Goal: Information Seeking & Learning: Learn about a topic

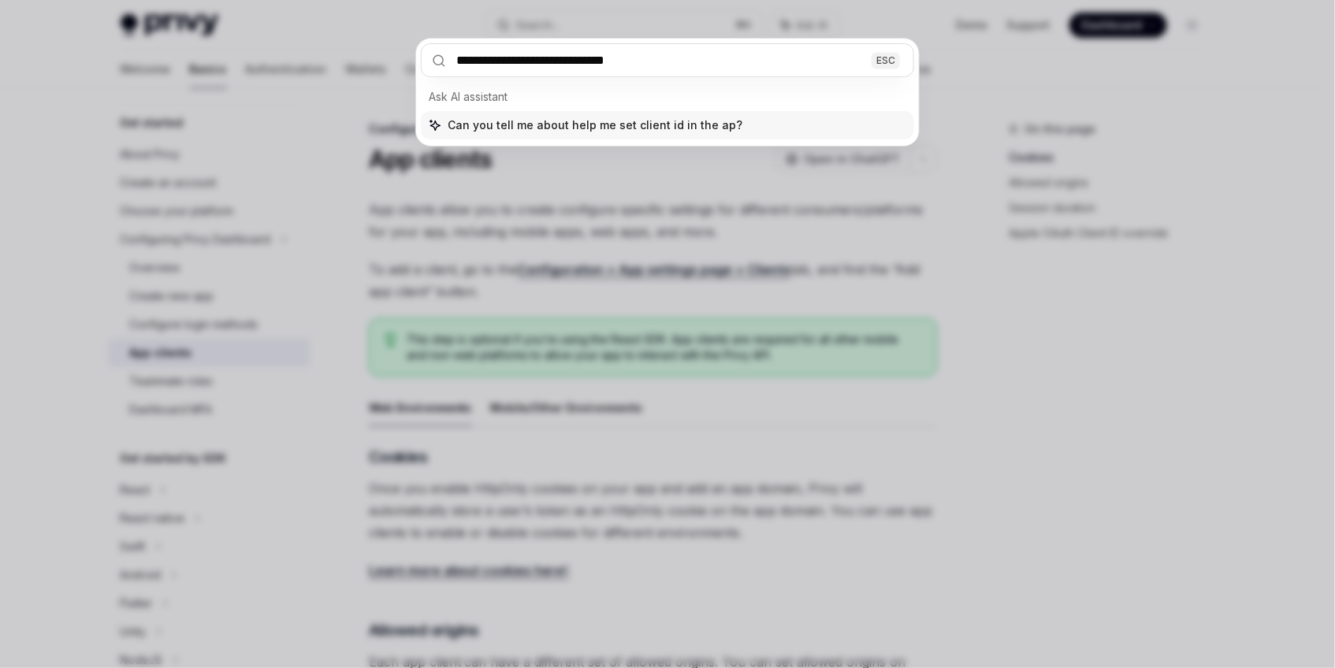
type input "**********"
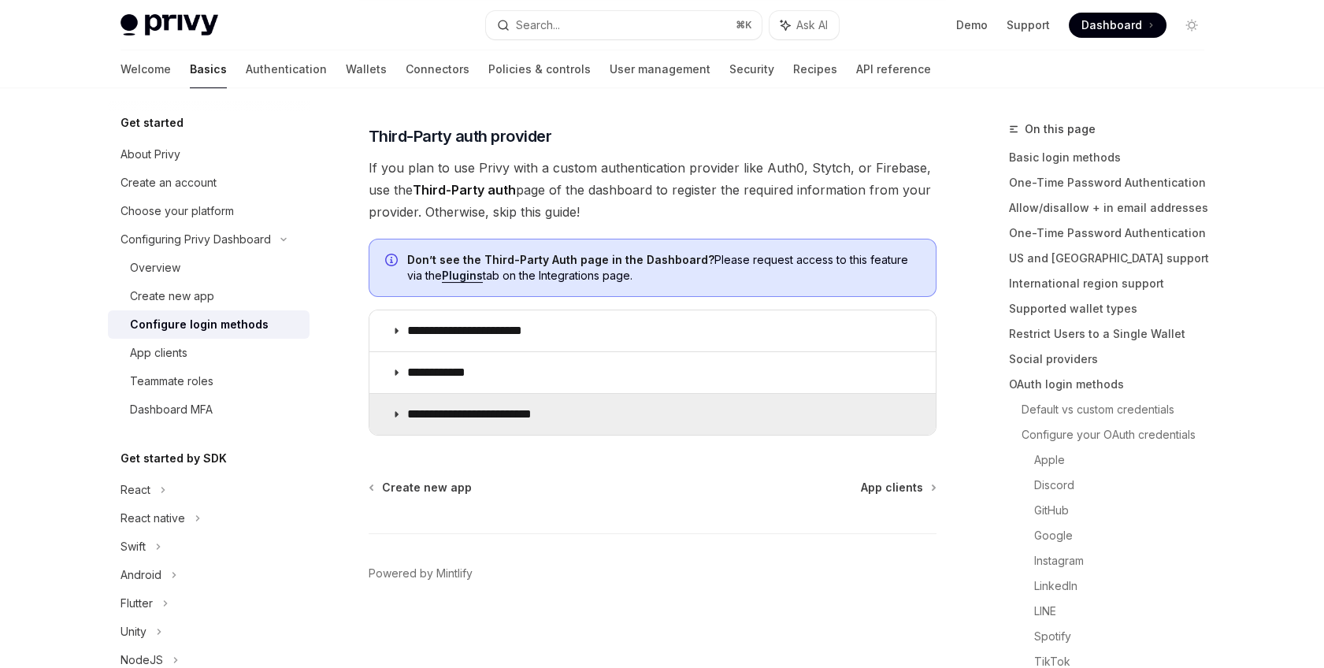
type textarea "*"
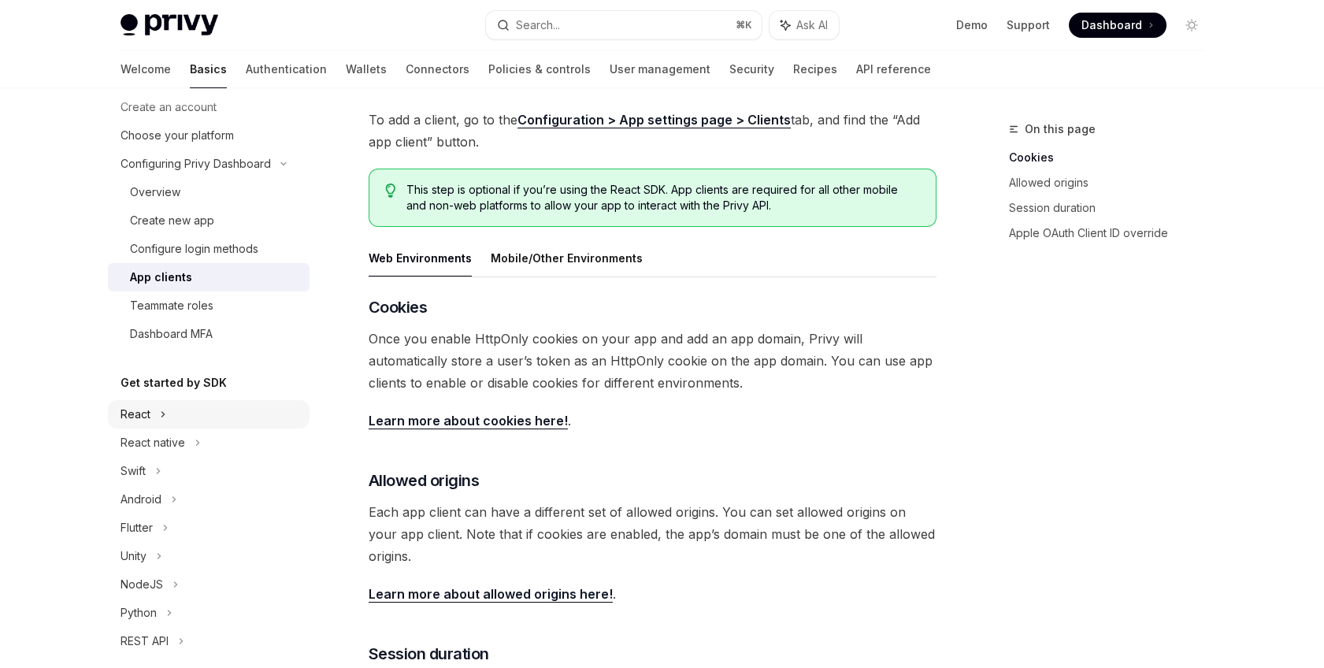
scroll to position [147, 0]
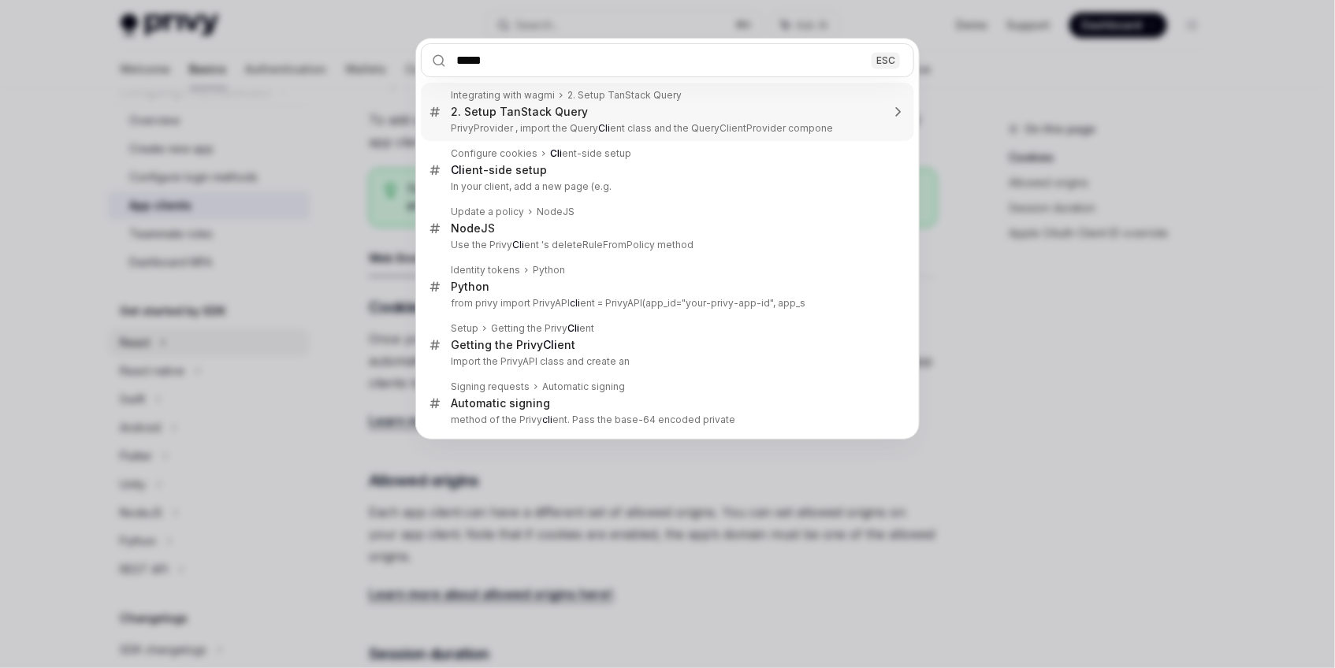
type input "******"
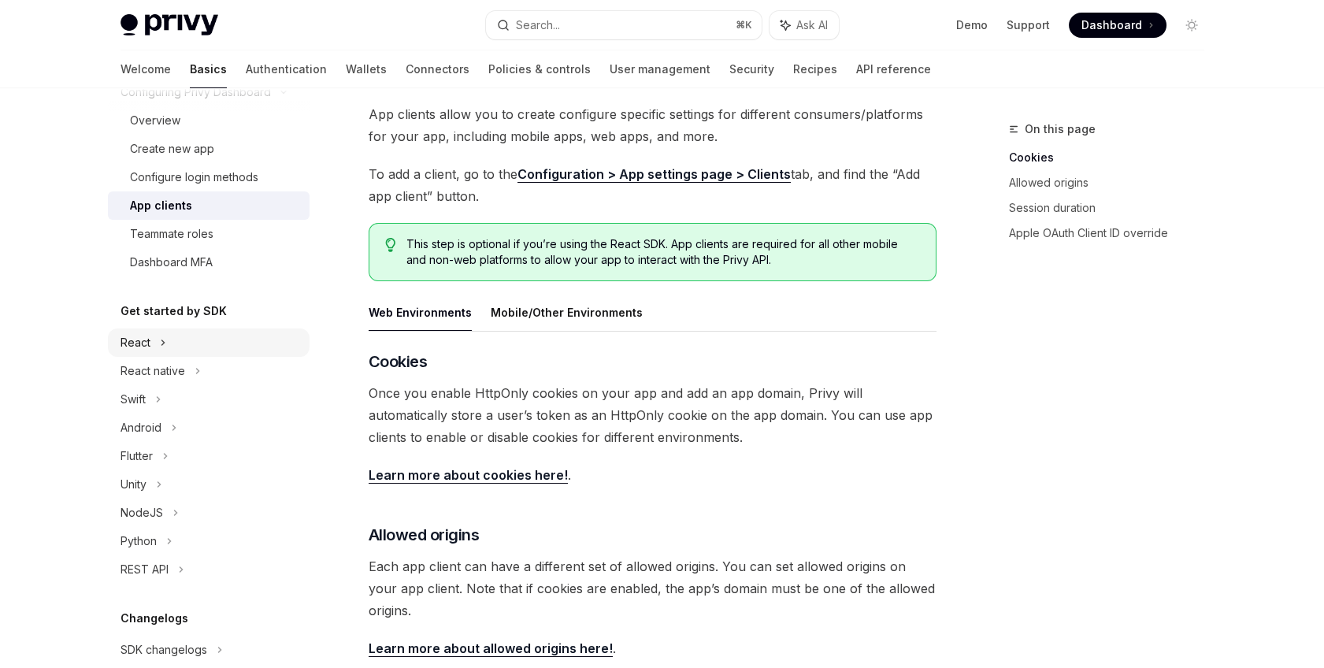
scroll to position [87, 0]
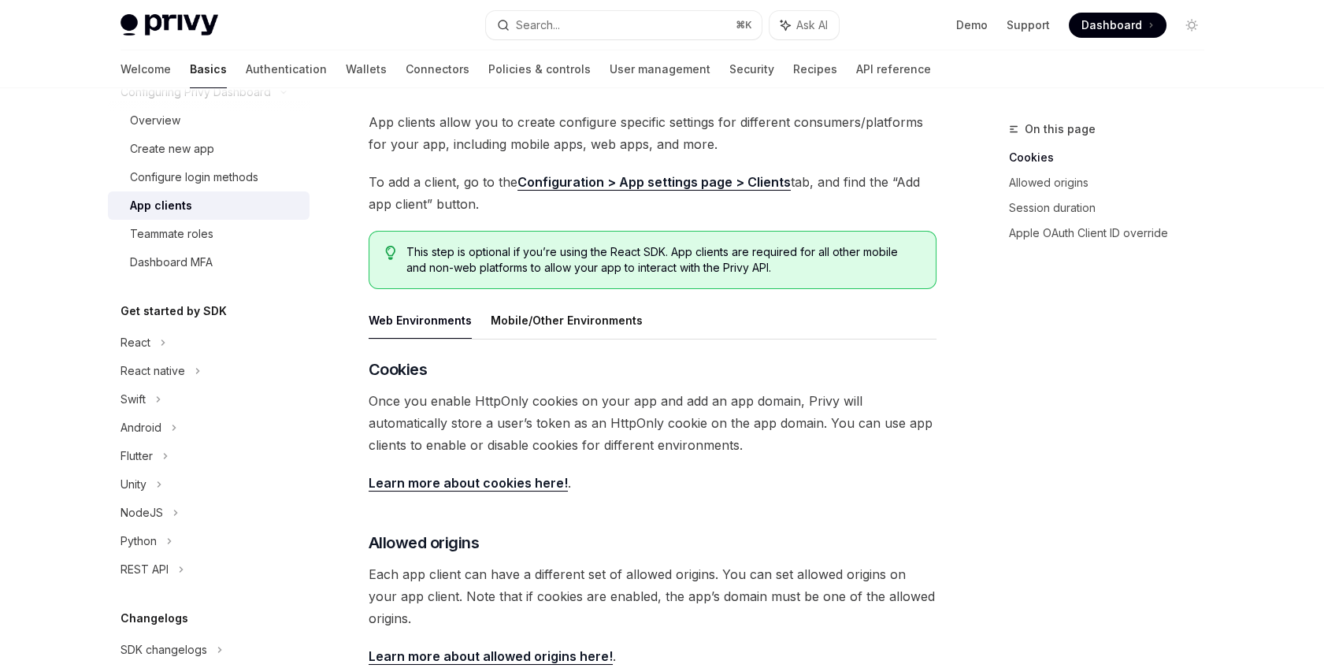
click at [462, 321] on button "Web Environments" at bounding box center [420, 320] width 103 height 37
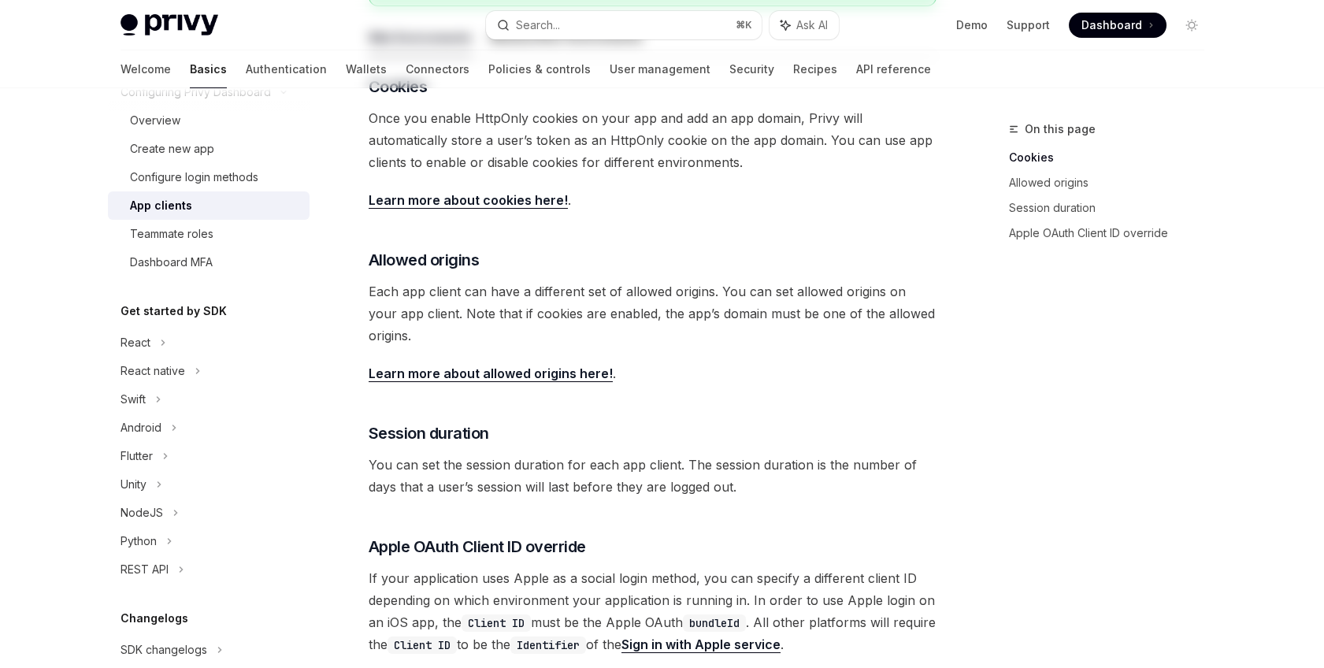
scroll to position [454, 0]
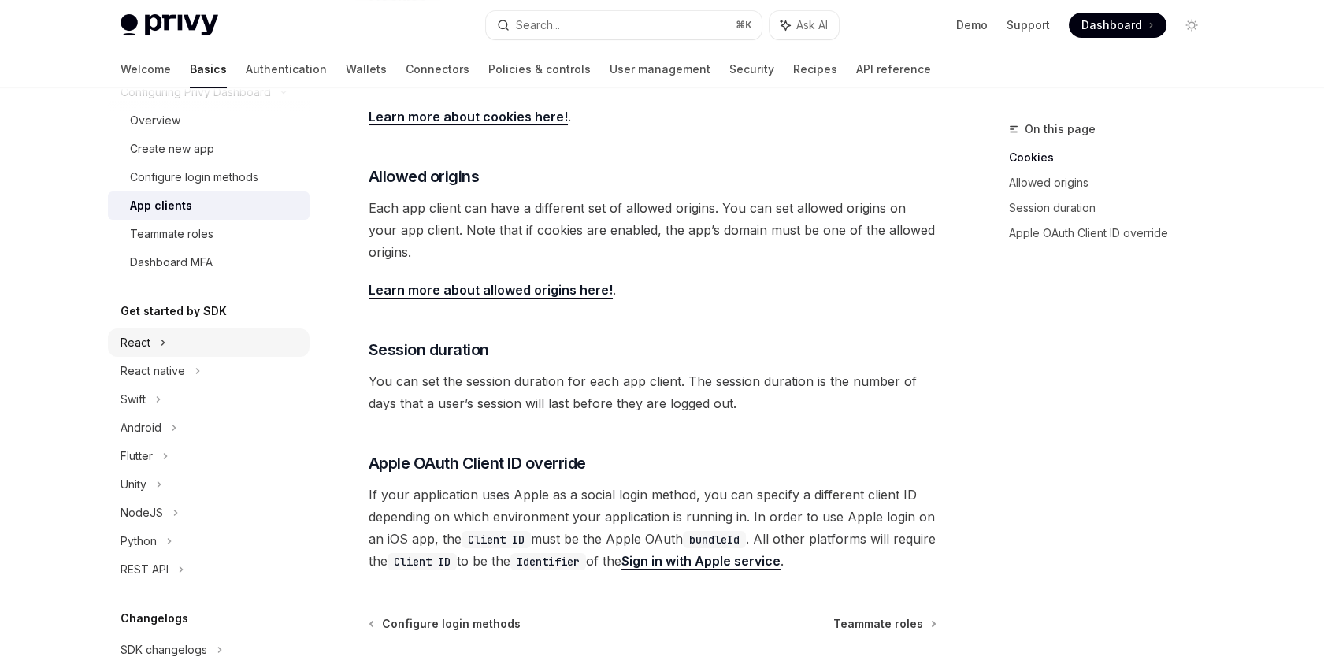
click at [141, 347] on div "React" at bounding box center [136, 342] width 30 height 19
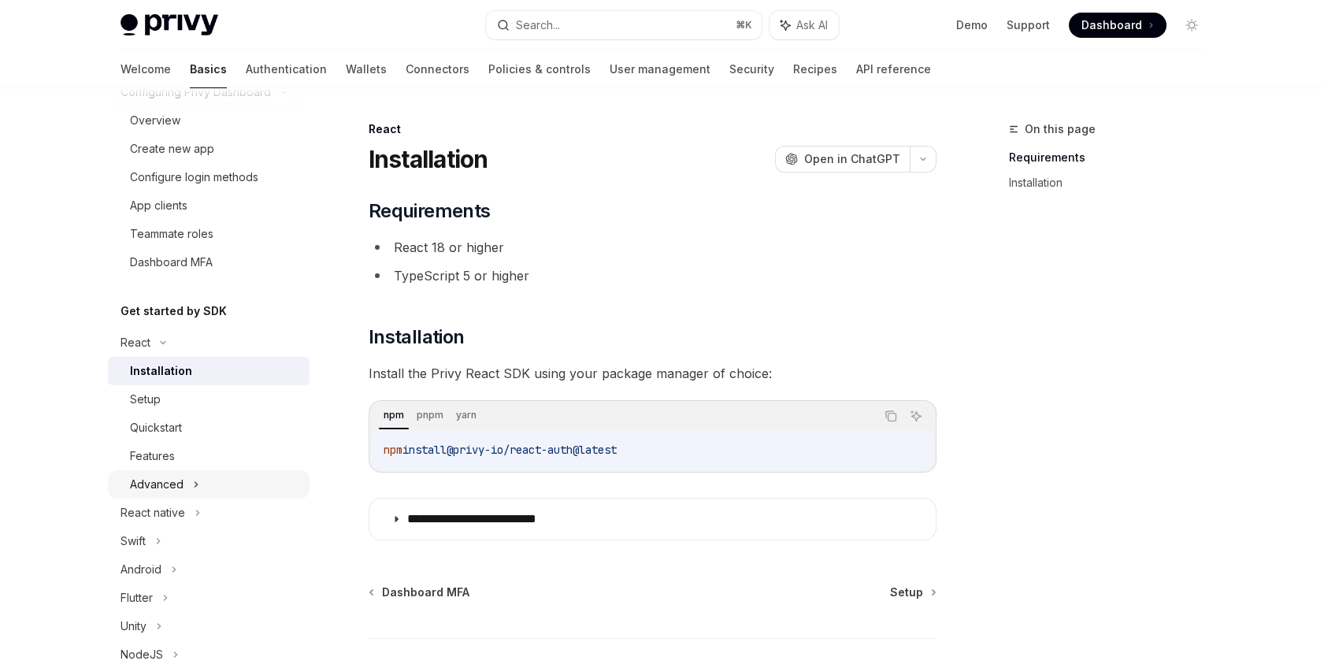
click at [169, 477] on div "Advanced" at bounding box center [157, 484] width 54 height 19
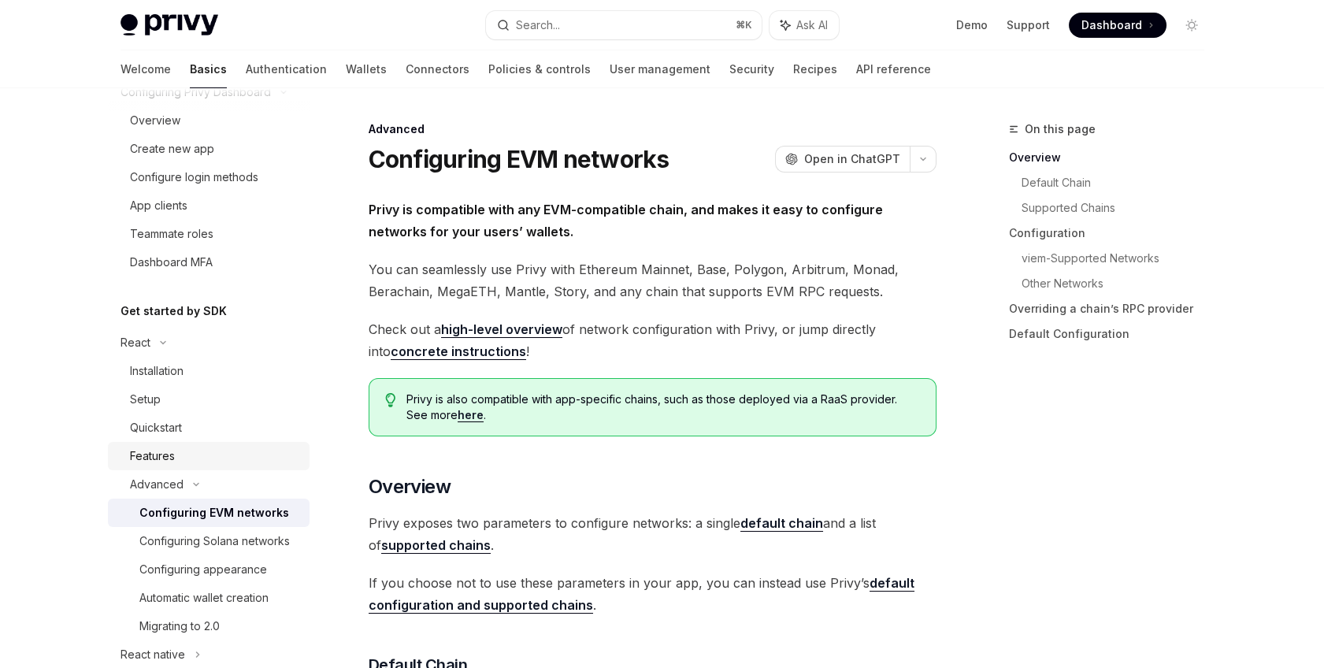
scroll to position [182, 0]
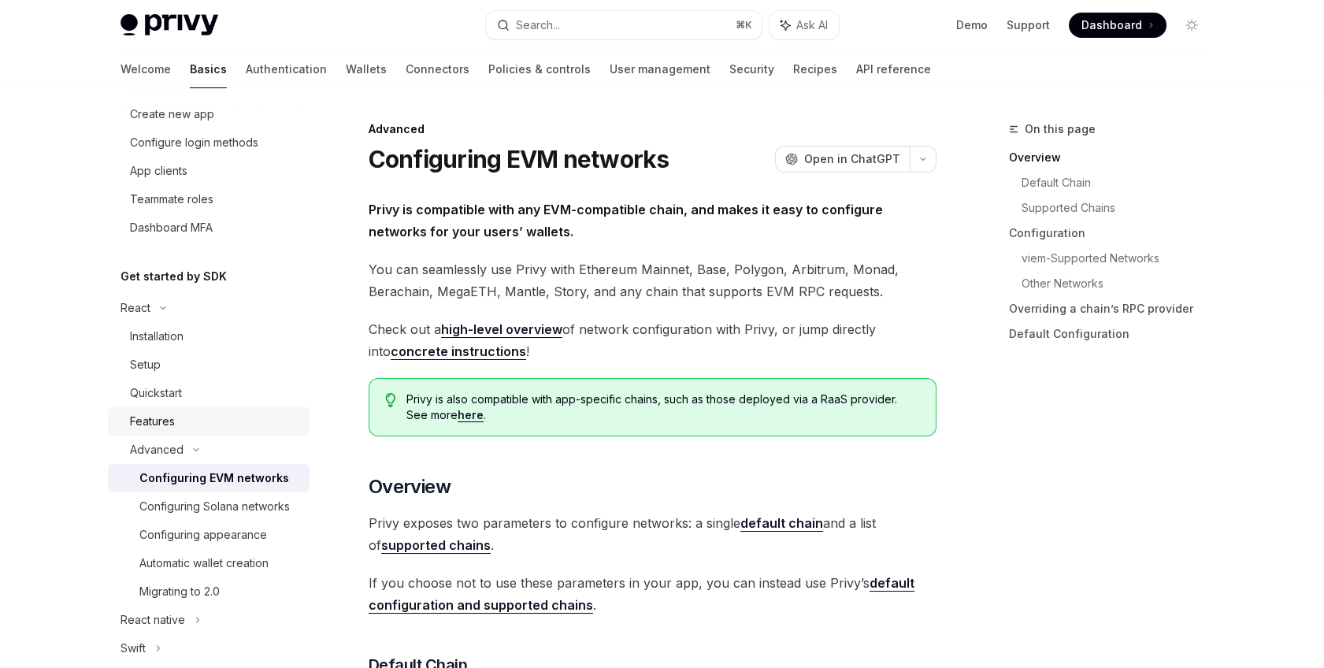
click at [161, 418] on div "Features" at bounding box center [152, 421] width 45 height 19
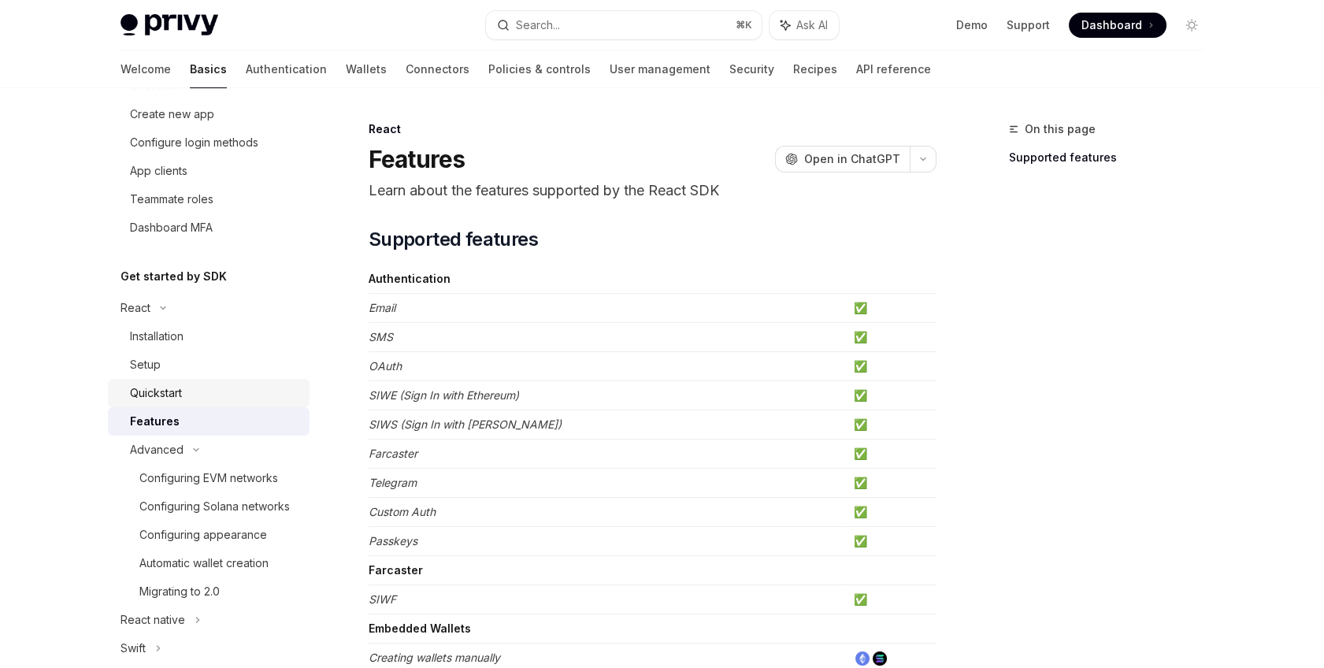
click at [199, 387] on div "Quickstart" at bounding box center [215, 393] width 170 height 19
type textarea "*"
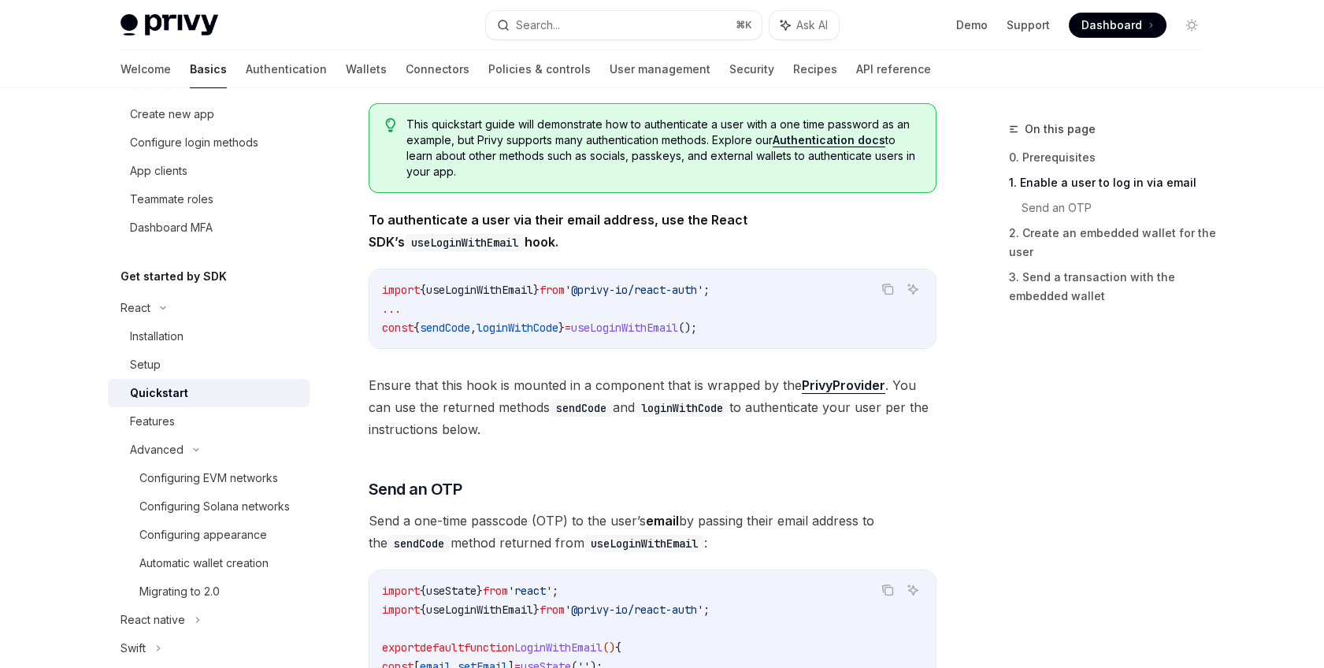
scroll to position [365, 0]
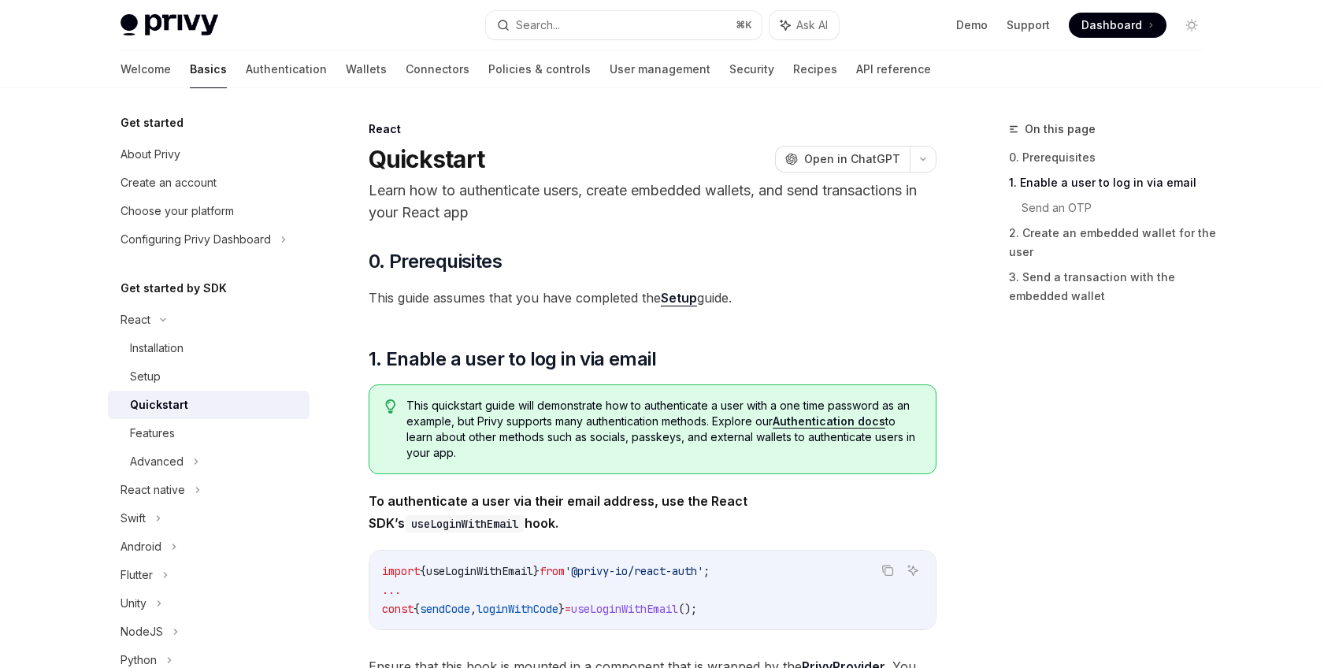
scroll to position [365, 0]
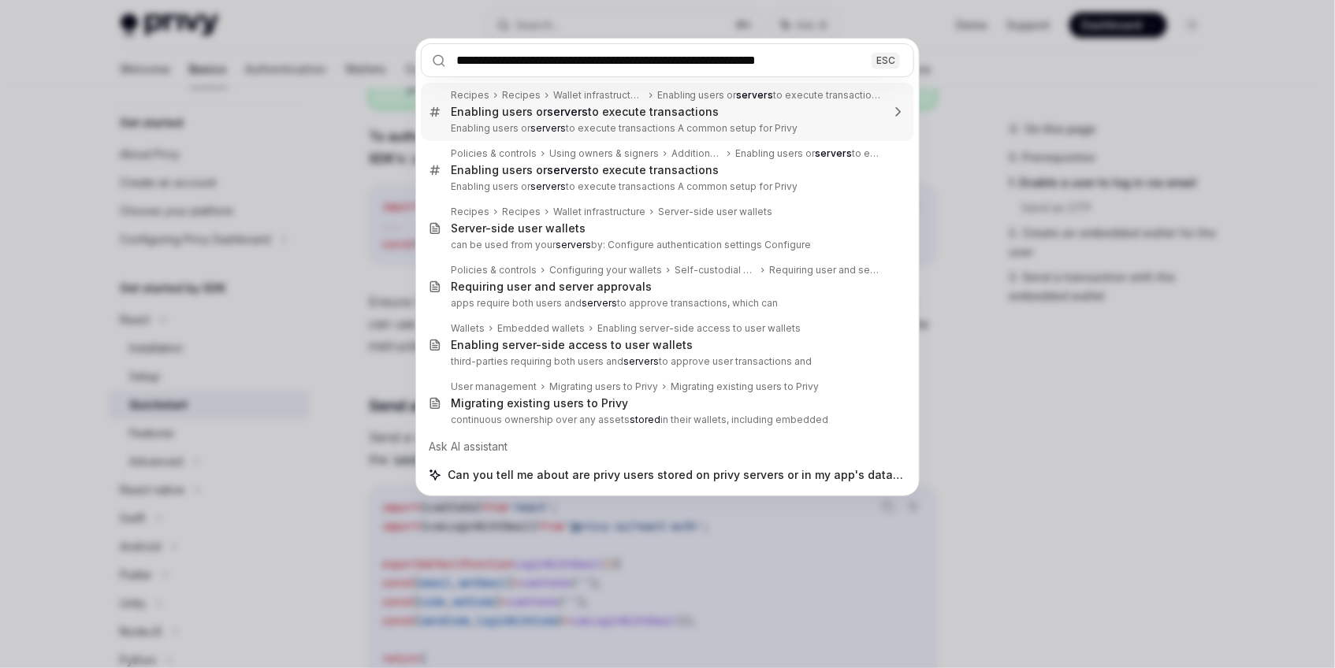
type input "**********"
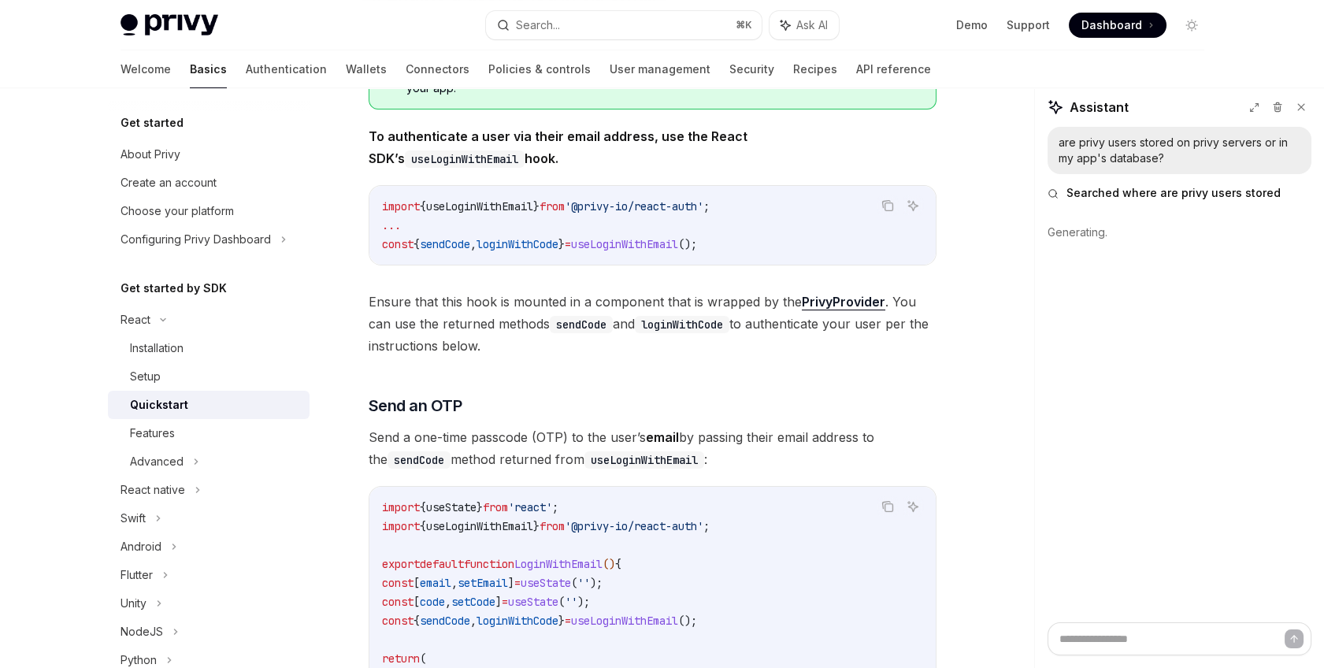
type textarea "*"
